Goal: Book appointment/travel/reservation

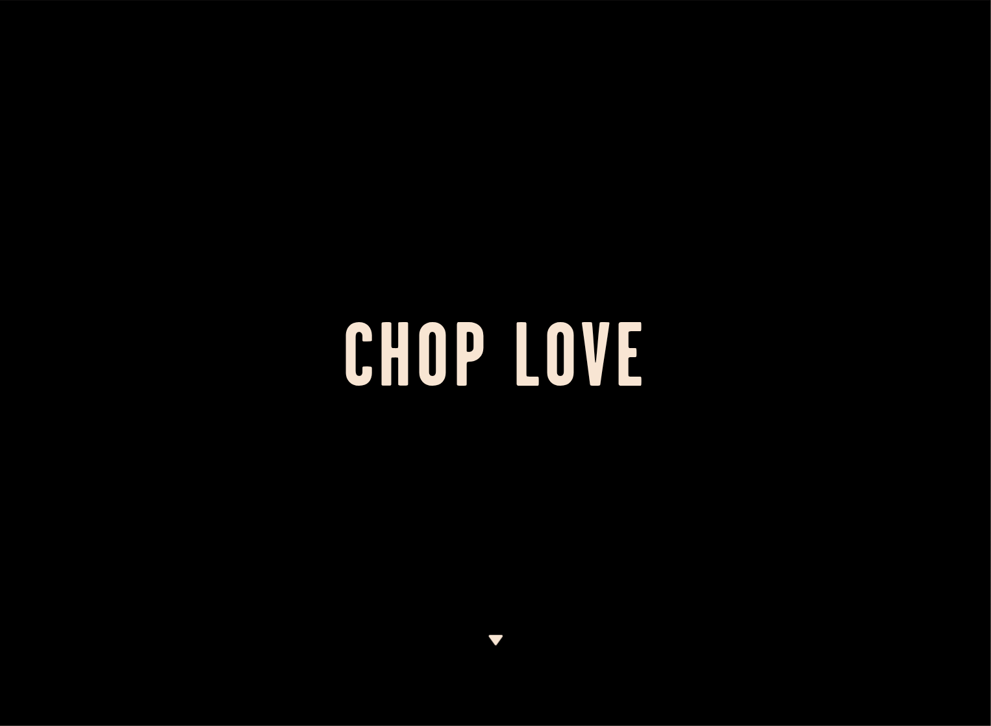
click at [498, 638] on img at bounding box center [496, 640] width 16 height 10
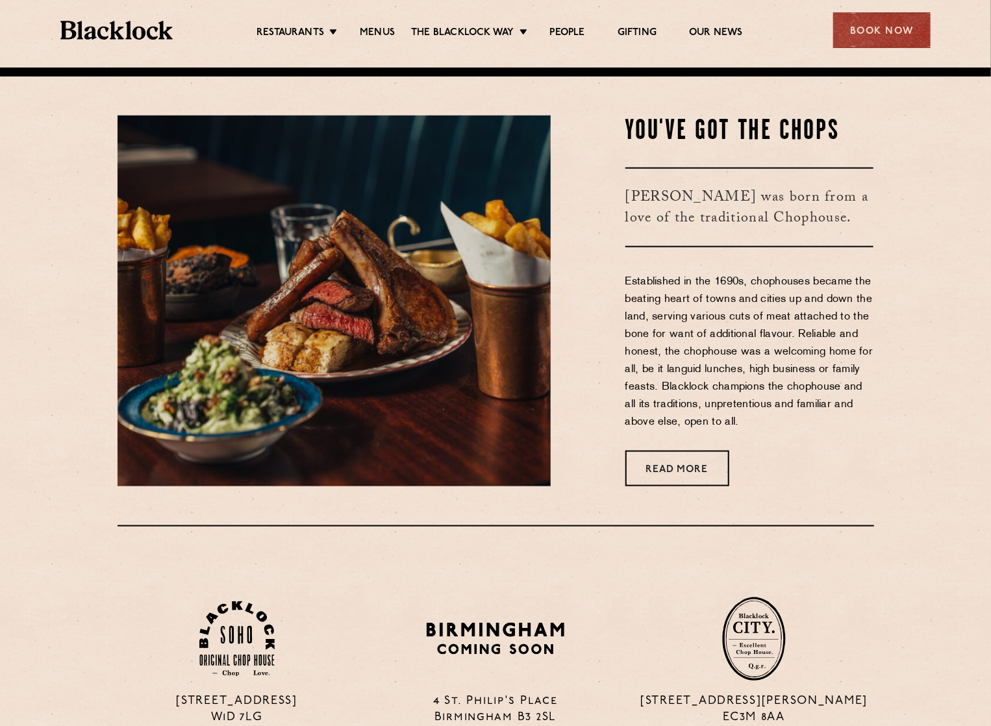
scroll to position [659, 0]
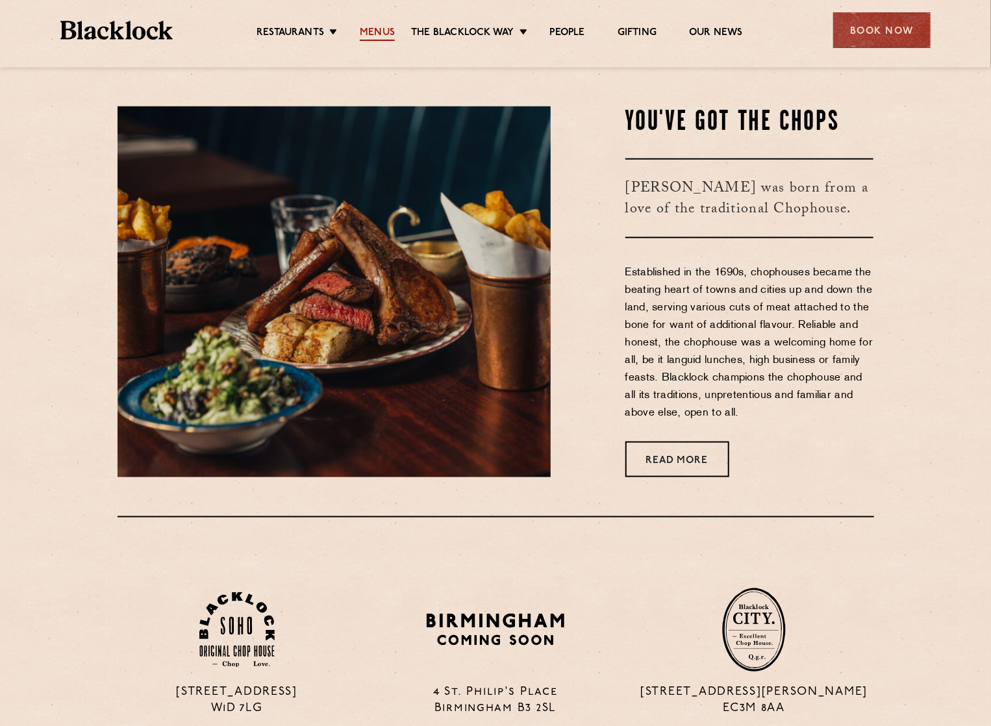
click at [382, 32] on link "Menus" at bounding box center [377, 34] width 35 height 14
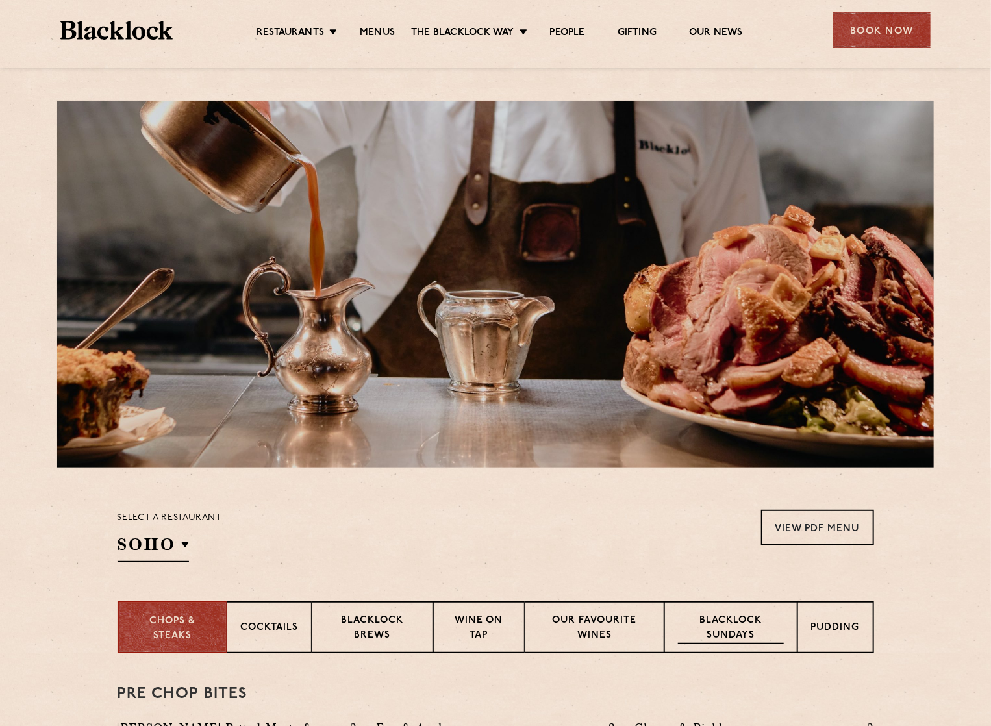
click at [734, 624] on p "Blacklock Sundays" at bounding box center [730, 629] width 105 height 31
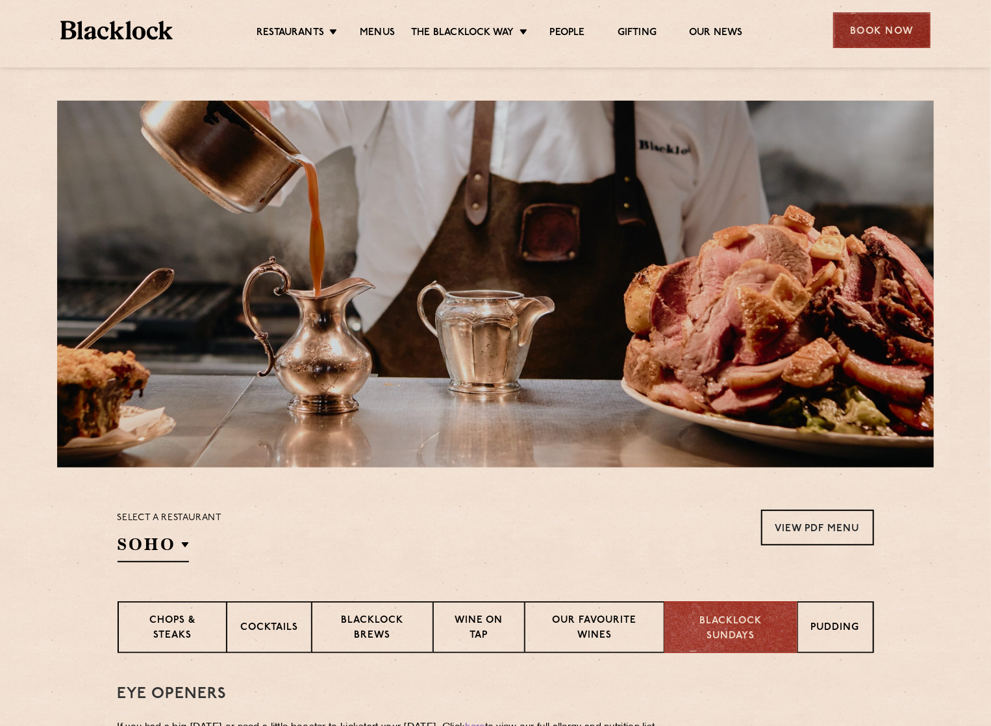
click at [873, 29] on div "Book Now" at bounding box center [881, 30] width 97 height 36
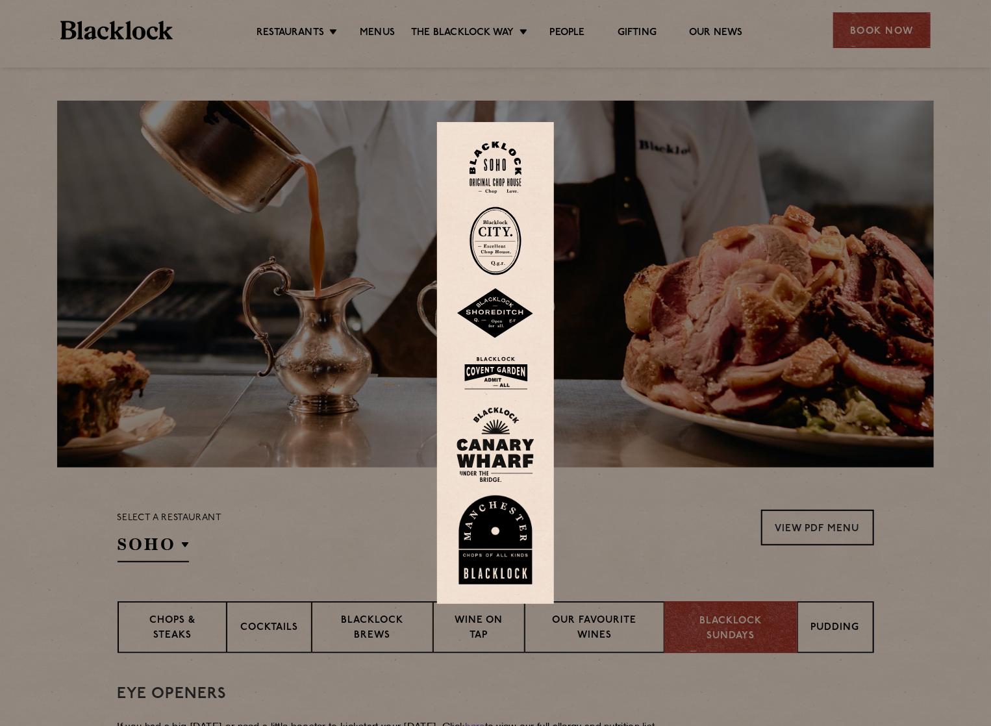
click at [507, 452] on img at bounding box center [496, 444] width 78 height 75
